Goal: Task Accomplishment & Management: Use online tool/utility

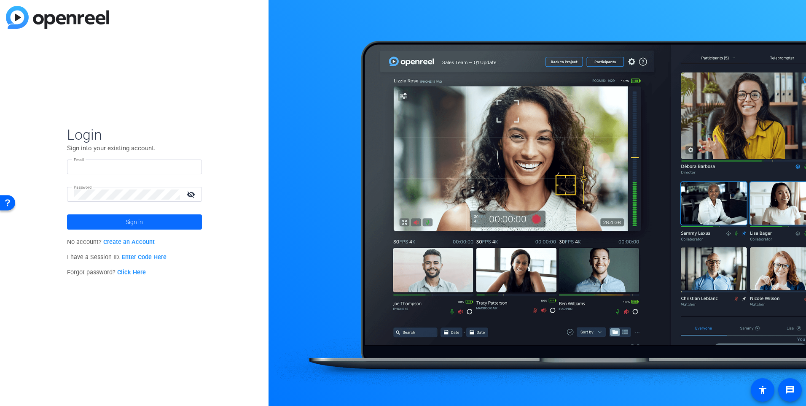
type input "[PERSON_NAME][EMAIL_ADDRESS][PERSON_NAME][DOMAIN_NAME]"
click at [139, 218] on span "Sign in" at bounding box center [134, 221] width 17 height 21
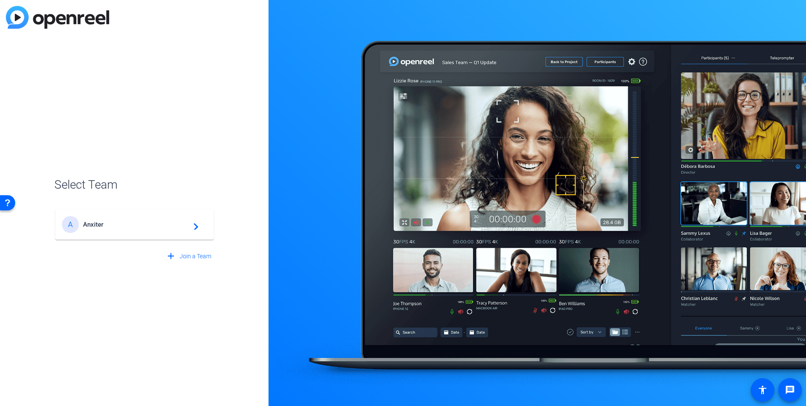
drag, startPoint x: 124, startPoint y: 231, endPoint x: 118, endPoint y: 230, distance: 6.0
click at [127, 230] on div "A Anxiter navigate_next" at bounding box center [134, 224] width 145 height 17
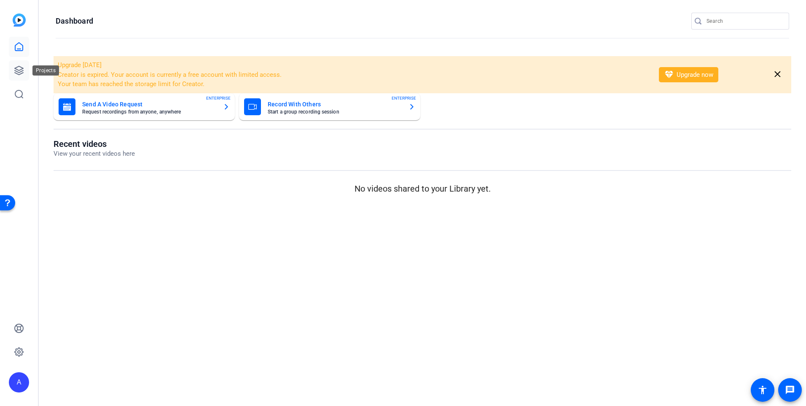
click at [19, 71] on icon at bounding box center [19, 70] width 10 height 10
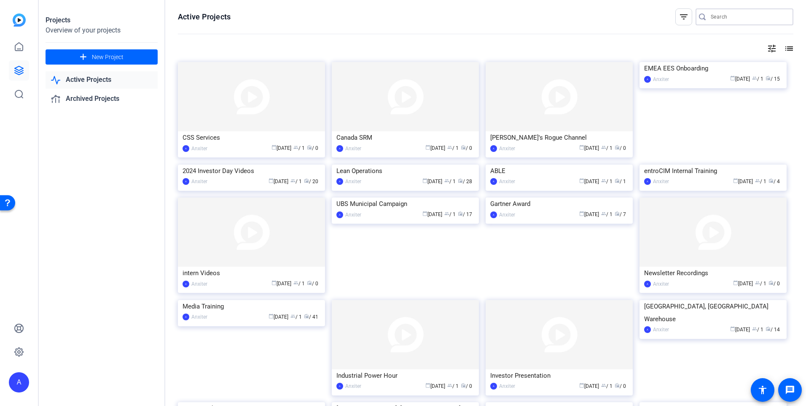
click at [716, 16] on input "Search" at bounding box center [749, 17] width 76 height 10
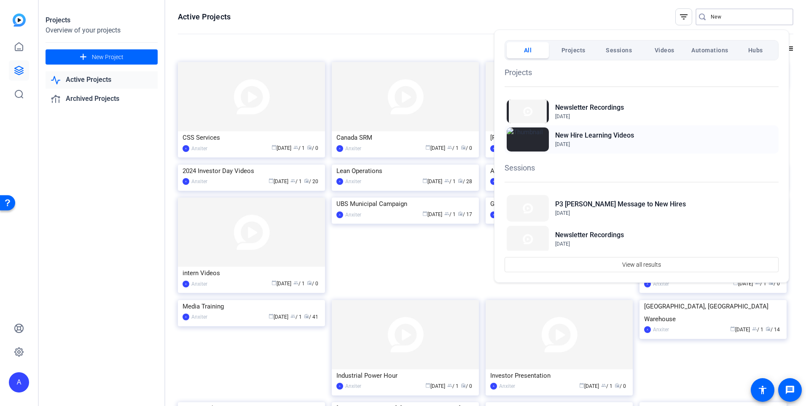
type input "New"
click at [594, 139] on h2 "New Hire Learning Videos" at bounding box center [594, 135] width 79 height 10
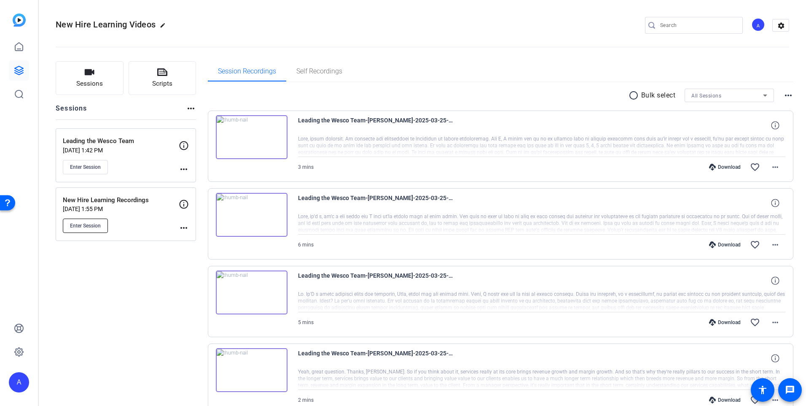
click at [85, 226] on span "Enter Session" at bounding box center [85, 225] width 31 height 7
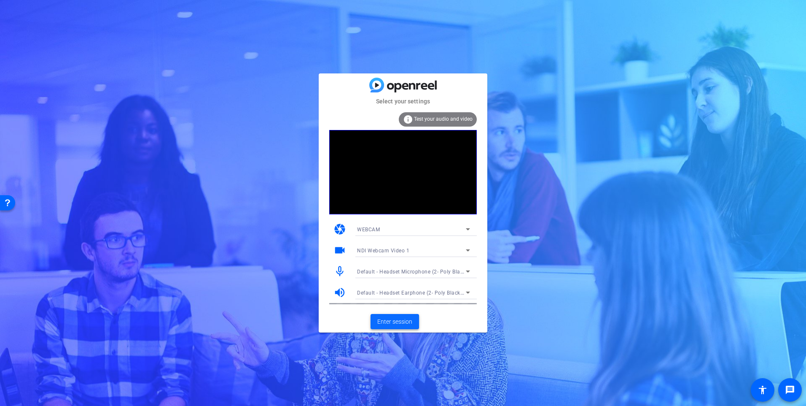
click at [402, 320] on span "Enter session" at bounding box center [394, 321] width 35 height 9
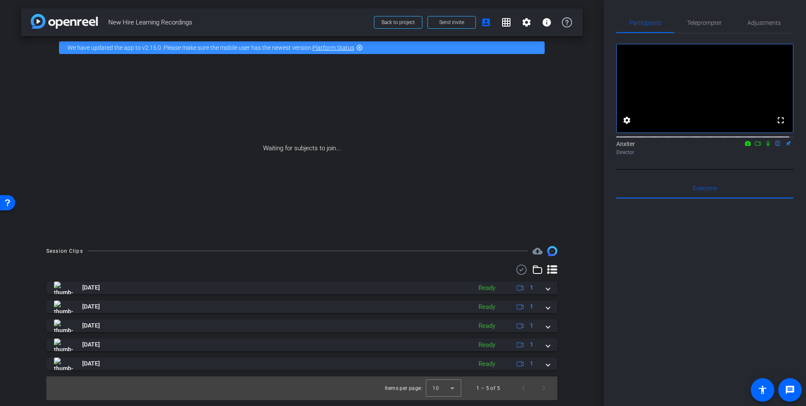
click at [755, 146] on icon at bounding box center [758, 143] width 7 height 6
click at [697, 22] on span "Teleprompter" at bounding box center [704, 23] width 35 height 6
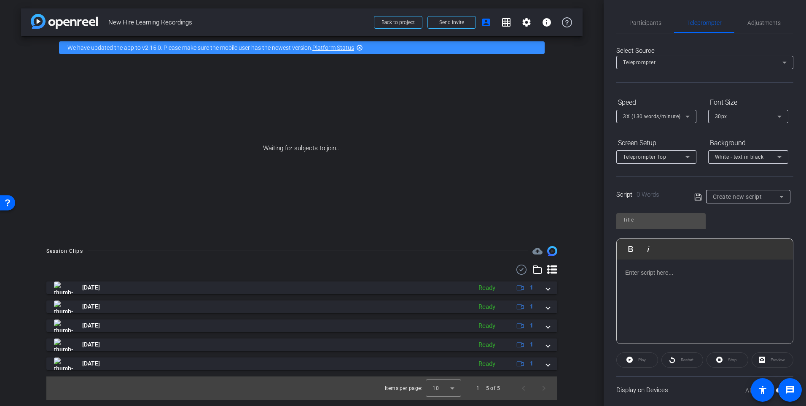
click at [738, 196] on span "Create new script" at bounding box center [737, 196] width 49 height 7
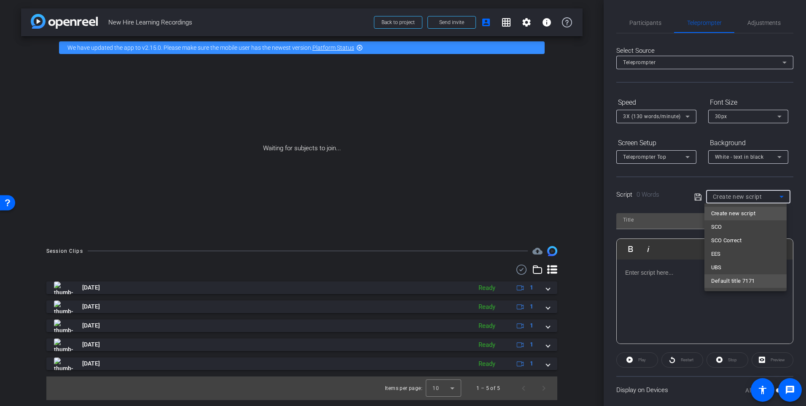
click at [738, 277] on span "Default title 7171" at bounding box center [733, 281] width 44 height 10
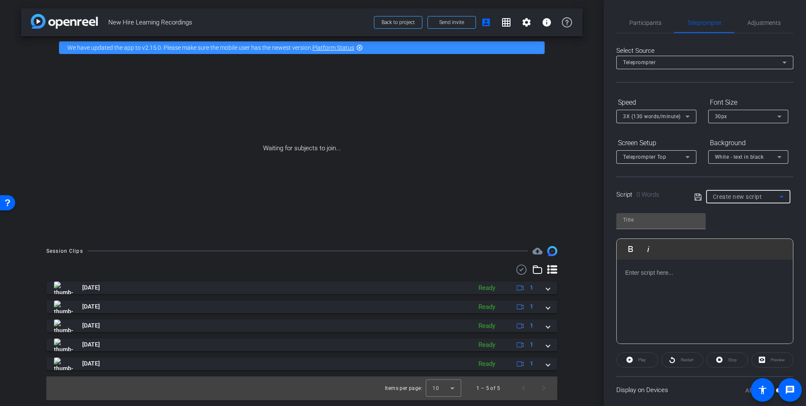
type input "Default title 7171"
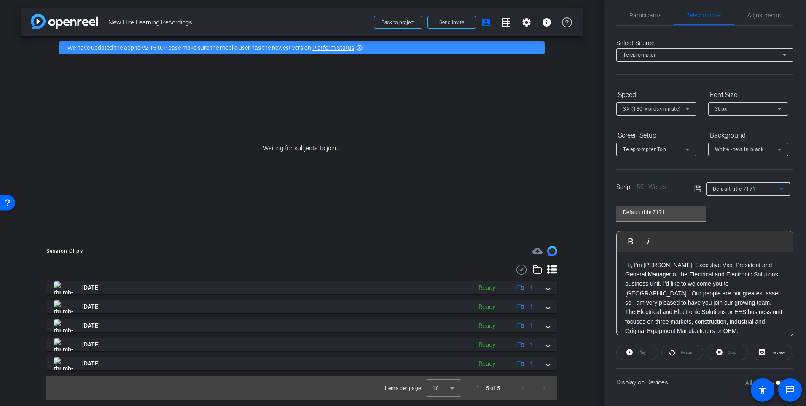
scroll to position [10, 0]
click at [639, 13] on span "Participants" at bounding box center [646, 13] width 32 height 6
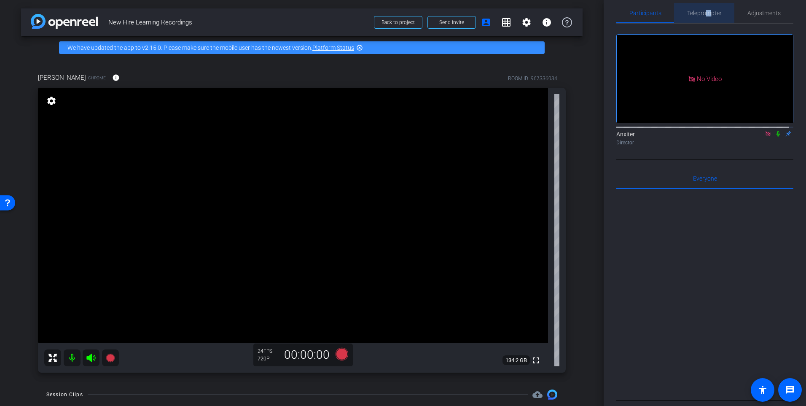
click at [708, 8] on span "Teleprompter" at bounding box center [704, 13] width 35 height 20
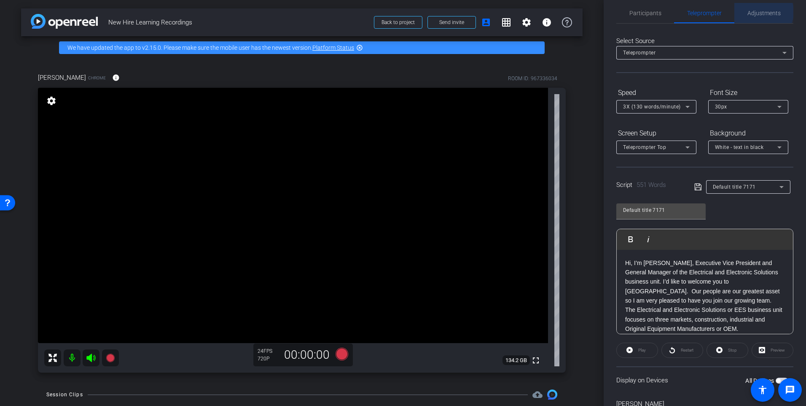
drag, startPoint x: 759, startPoint y: 12, endPoint x: 750, endPoint y: 18, distance: 10.9
click at [757, 13] on span "Adjustments" at bounding box center [764, 13] width 33 height 6
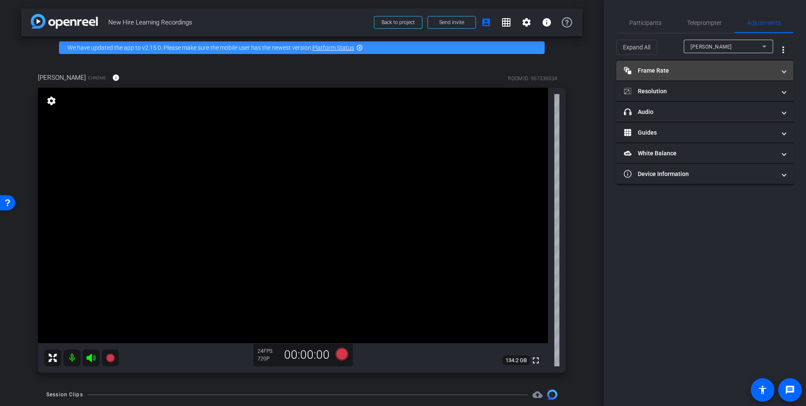
click at [705, 67] on mat-panel-title "Frame Rate Frame Rate" at bounding box center [700, 70] width 152 height 9
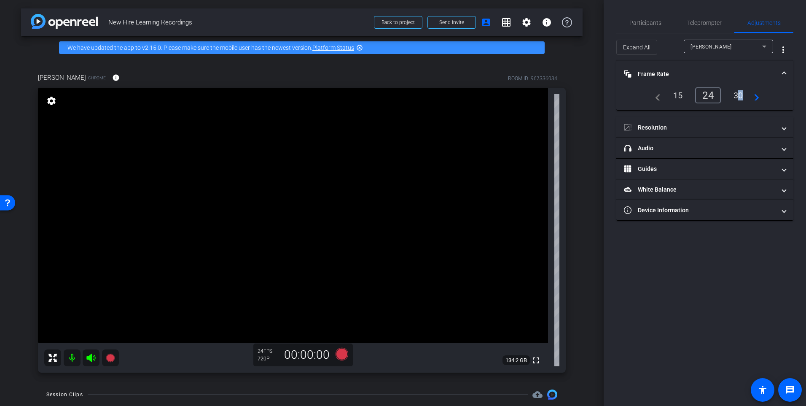
click at [738, 91] on div "30" at bounding box center [738, 95] width 22 height 14
drag, startPoint x: 738, startPoint y: 91, endPoint x: 708, endPoint y: 127, distance: 47.4
click at [708, 127] on mat-panel-title "Resolution" at bounding box center [700, 127] width 152 height 9
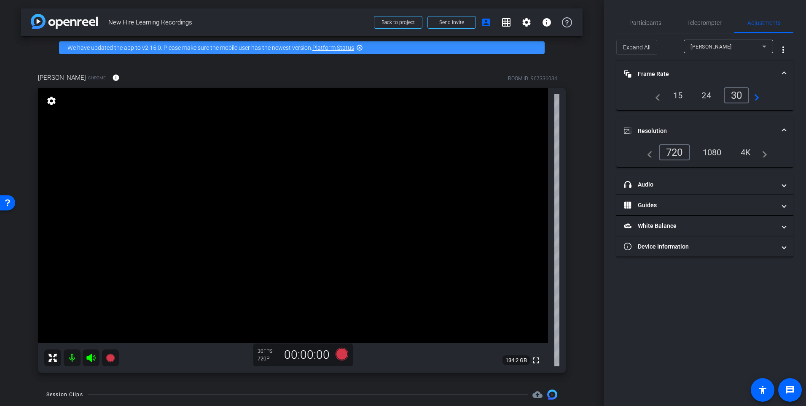
click at [740, 152] on div "4K" at bounding box center [746, 152] width 23 height 14
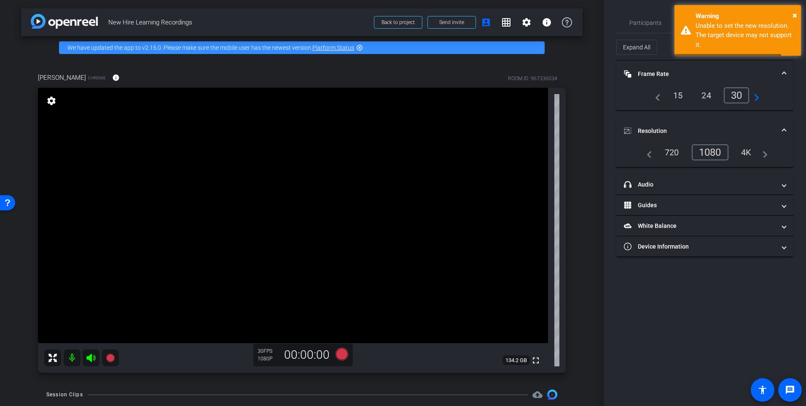
click at [716, 153] on div "1080" at bounding box center [710, 152] width 37 height 16
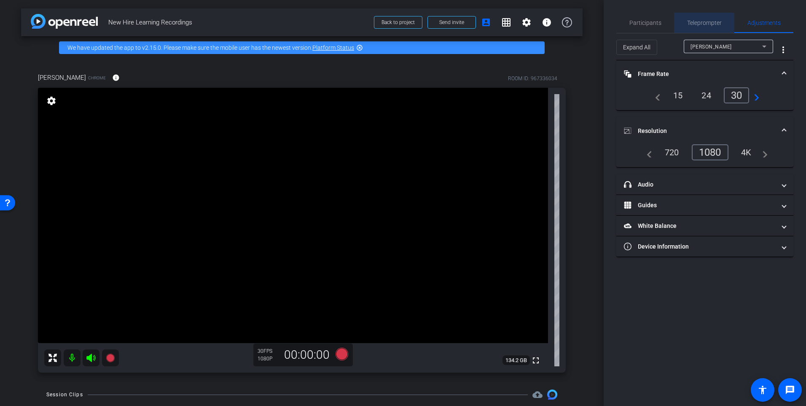
click at [704, 21] on span "Teleprompter" at bounding box center [704, 23] width 35 height 6
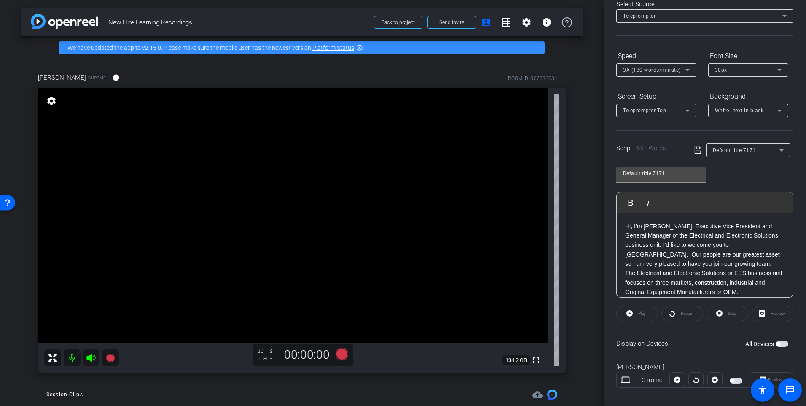
scroll to position [55, 0]
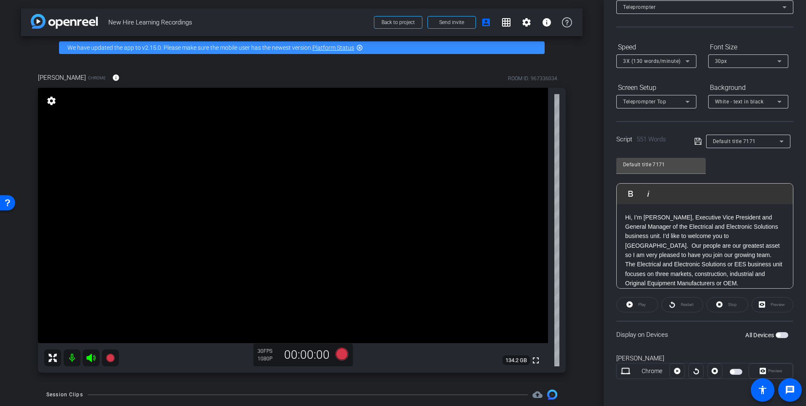
click at [780, 335] on span "button" at bounding box center [782, 335] width 13 height 6
click at [677, 376] on icon at bounding box center [677, 370] width 6 height 13
click at [680, 373] on span at bounding box center [677, 371] width 15 height 20
click at [695, 369] on icon at bounding box center [696, 371] width 5 height 6
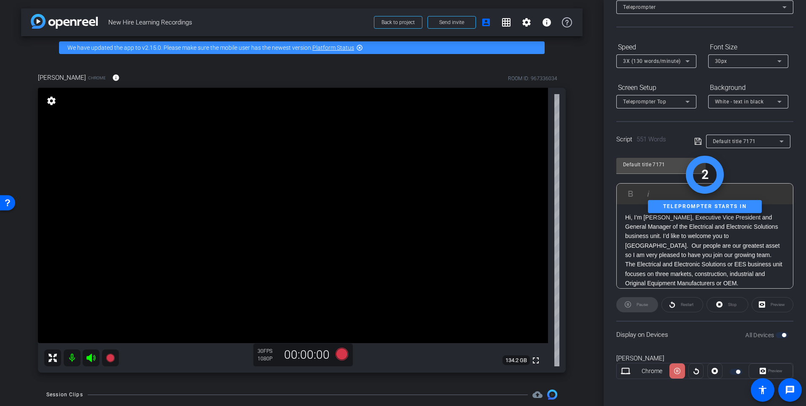
click at [670, 374] on span at bounding box center [677, 371] width 15 height 20
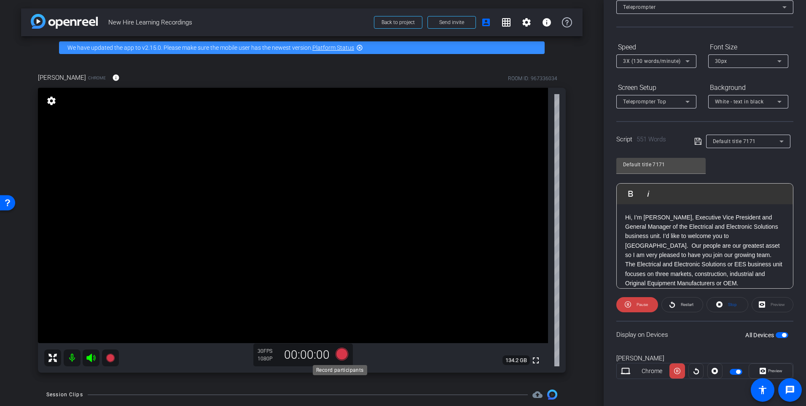
click at [342, 353] on icon at bounding box center [342, 353] width 13 height 13
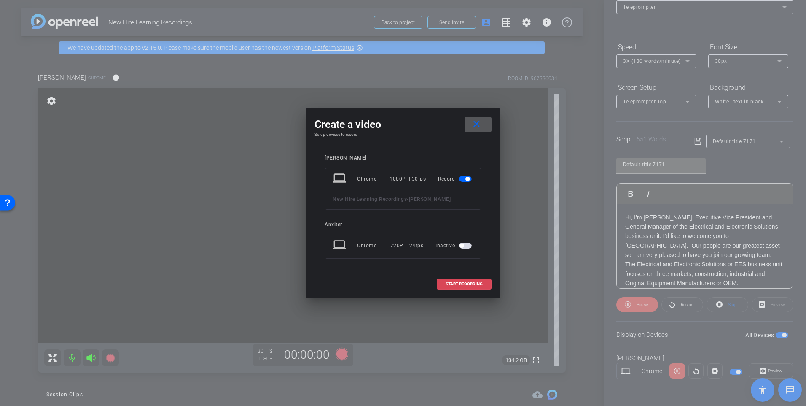
click at [464, 284] on span "START RECORDING" at bounding box center [464, 284] width 37 height 4
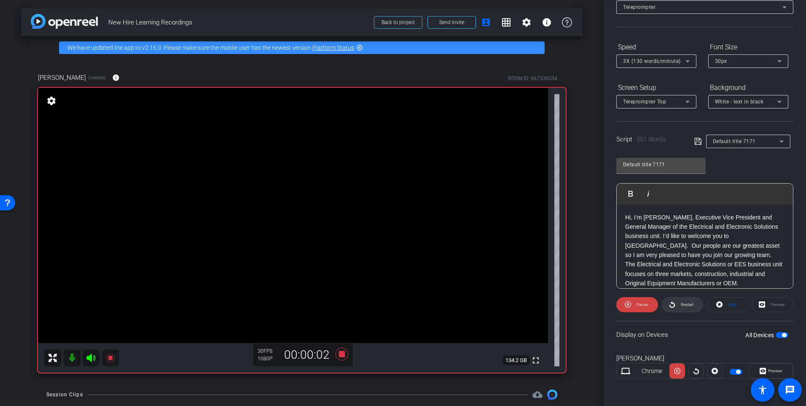
click at [693, 304] on span at bounding box center [682, 304] width 41 height 20
click at [768, 368] on span "Preview" at bounding box center [775, 370] width 14 height 5
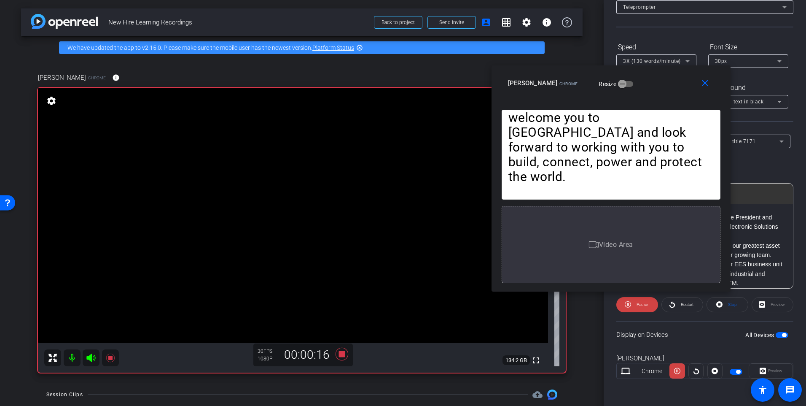
drag, startPoint x: 448, startPoint y: 103, endPoint x: 655, endPoint y: 78, distance: 208.5
click at [655, 78] on div "[PERSON_NAME] Chrome Resize" at bounding box center [614, 82] width 213 height 15
click at [338, 350] on icon at bounding box center [342, 353] width 20 height 15
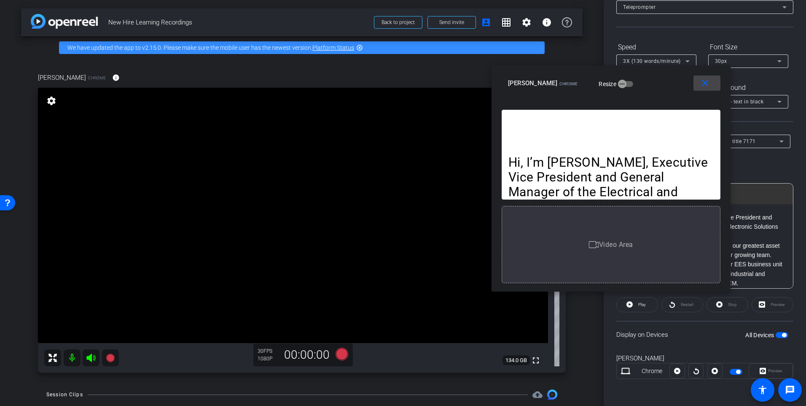
click at [705, 82] on mat-icon "close" at bounding box center [705, 83] width 11 height 11
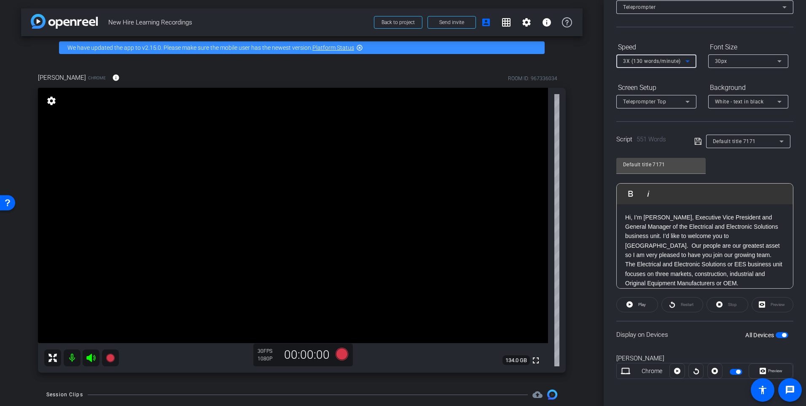
click at [687, 62] on icon at bounding box center [688, 61] width 4 height 2
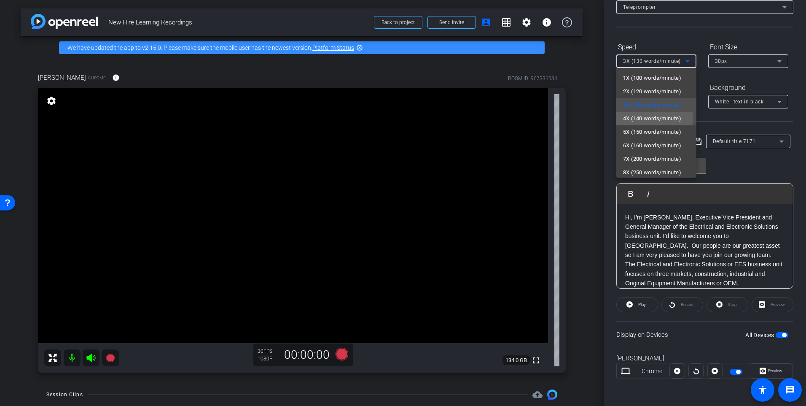
click at [654, 117] on span "4X (140 words/minute)" at bounding box center [652, 118] width 58 height 10
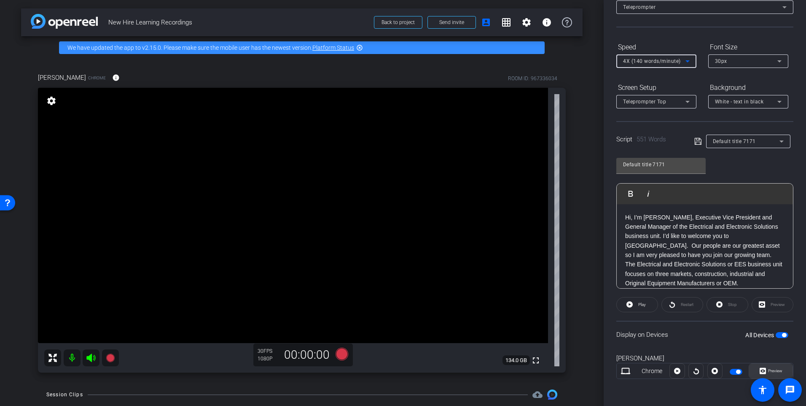
click at [761, 367] on icon at bounding box center [763, 370] width 6 height 13
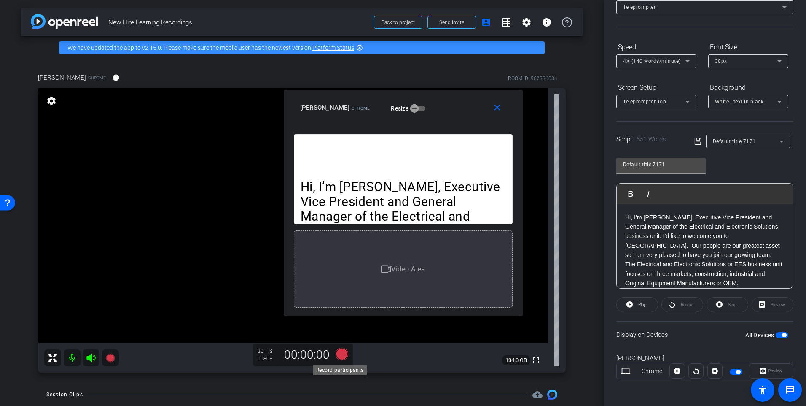
click at [342, 353] on icon at bounding box center [342, 353] width 13 height 13
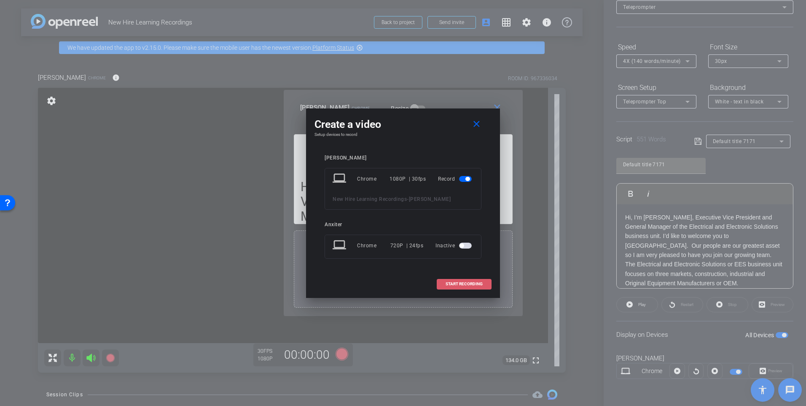
click at [469, 283] on span "START RECORDING" at bounding box center [464, 284] width 37 height 4
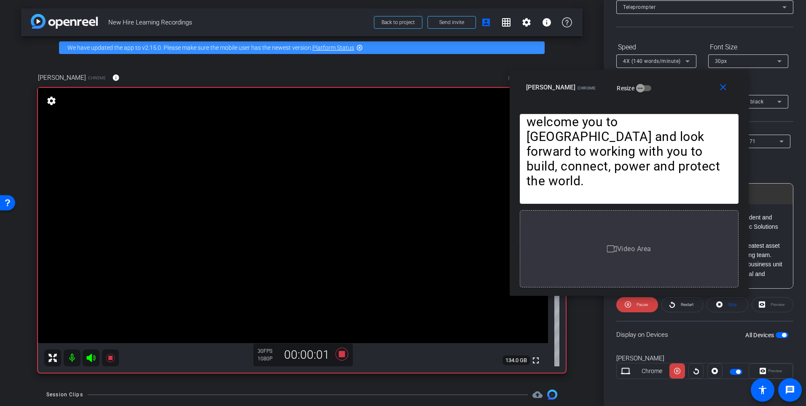
drag, startPoint x: 451, startPoint y: 102, endPoint x: 680, endPoint y: 86, distance: 229.5
click at [677, 82] on div "[PERSON_NAME] Chrome Resize" at bounding box center [632, 87] width 213 height 15
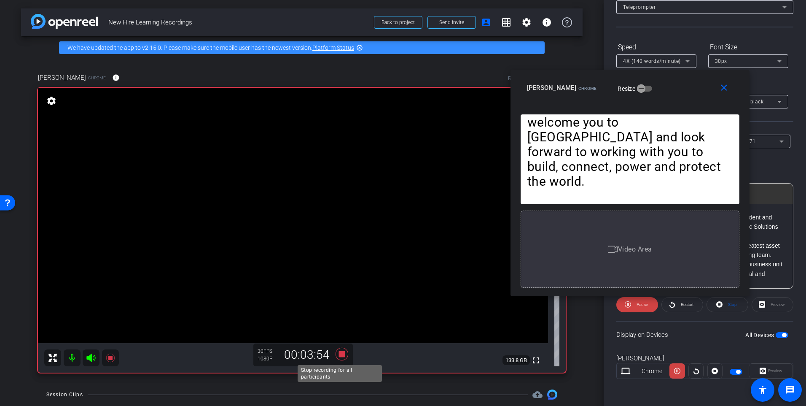
click at [338, 353] on icon at bounding box center [342, 353] width 13 height 13
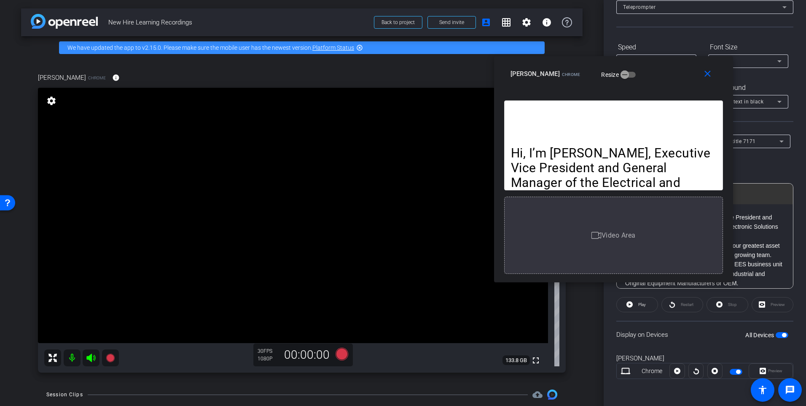
drag, startPoint x: 681, startPoint y: 92, endPoint x: 665, endPoint y: 78, distance: 21.5
click at [665, 78] on div "[PERSON_NAME] Chrome Resize" at bounding box center [617, 73] width 213 height 15
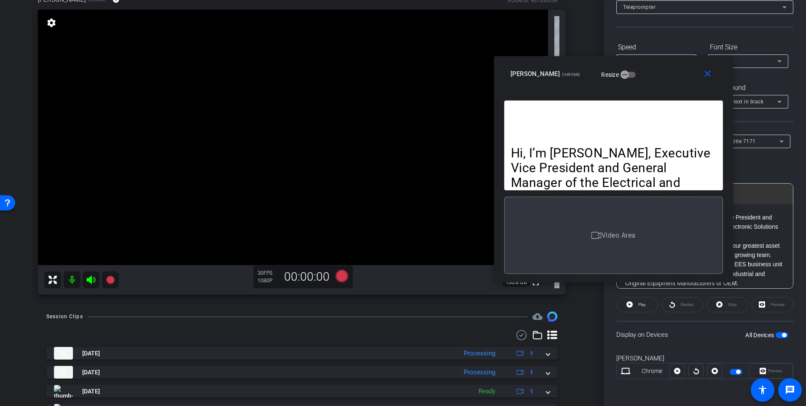
scroll to position [84, 0]
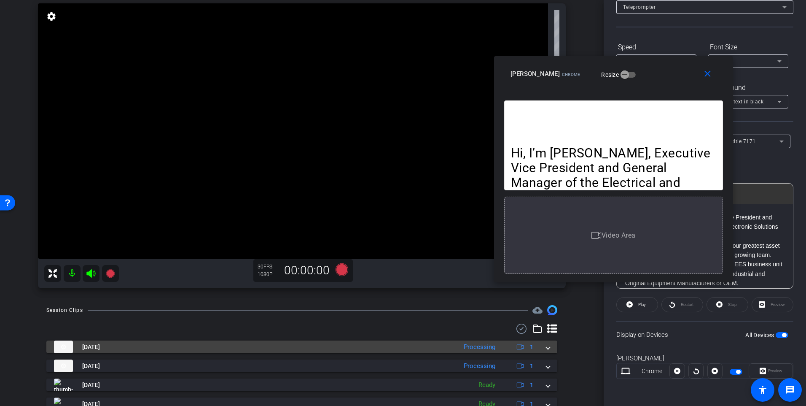
click at [547, 349] on span at bounding box center [548, 346] width 3 height 9
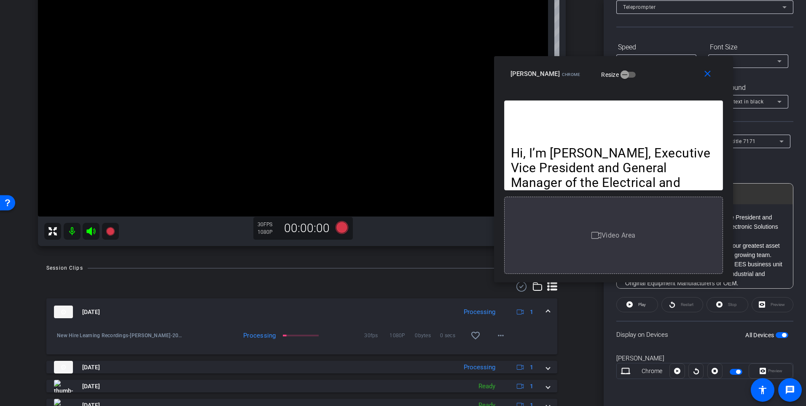
scroll to position [169, 0]
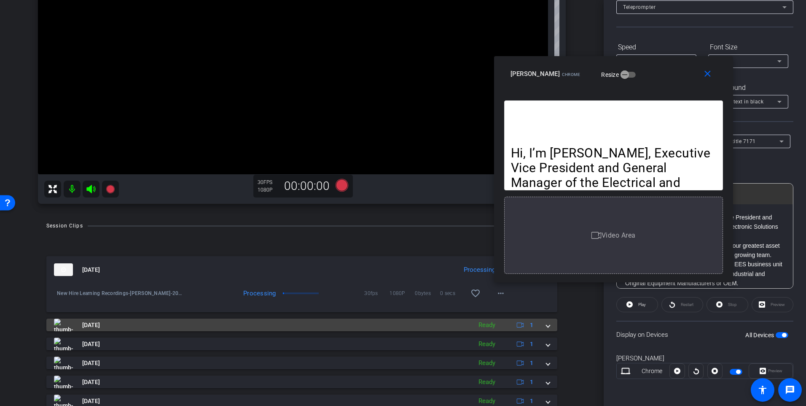
click at [540, 324] on div "[DATE] Ready 1" at bounding box center [300, 324] width 493 height 13
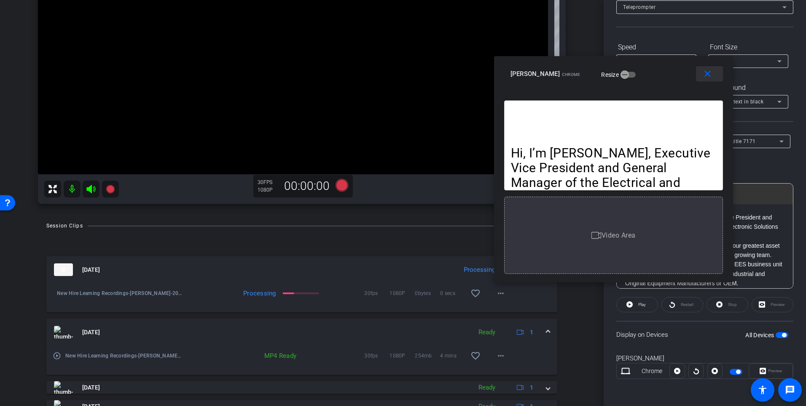
click at [706, 74] on mat-icon "close" at bounding box center [708, 74] width 11 height 11
